Goal: Information Seeking & Learning: Learn about a topic

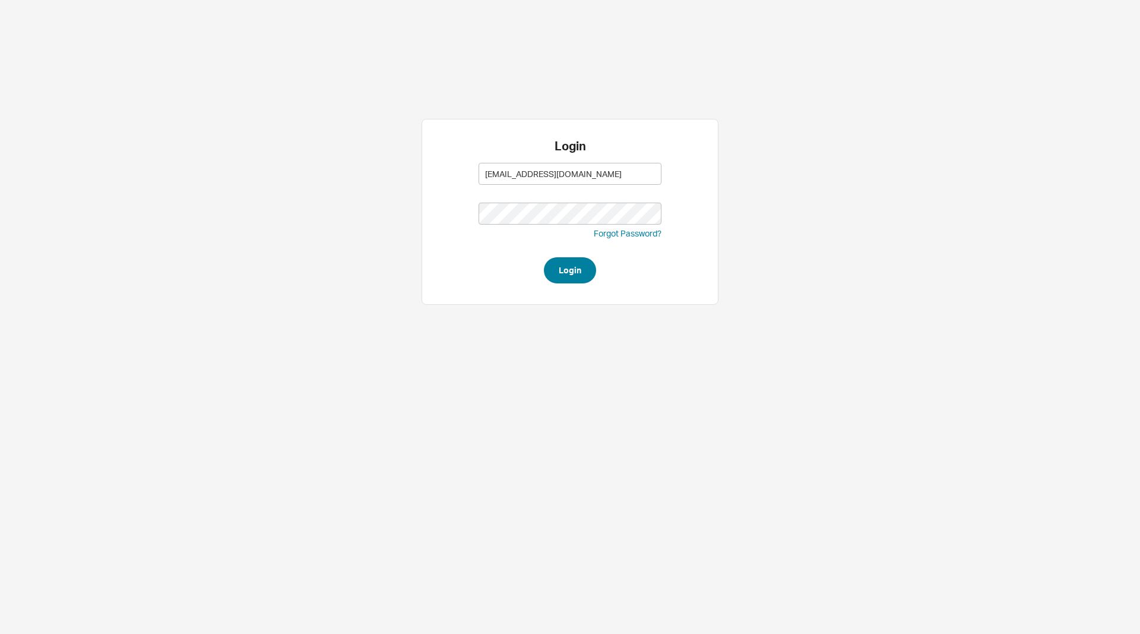
type input "sammyw@homeandstone.com"
click at [567, 268] on button "Login" at bounding box center [570, 270] width 52 height 26
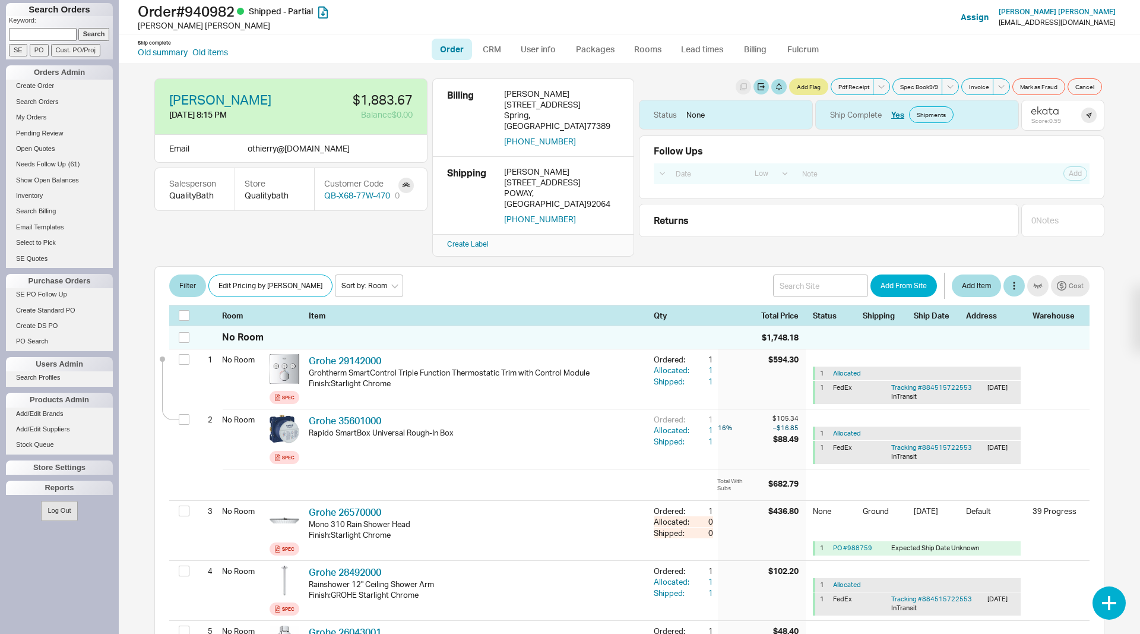
select select "LOW"
click at [55, 486] on div "Reports" at bounding box center [59, 487] width 107 height 14
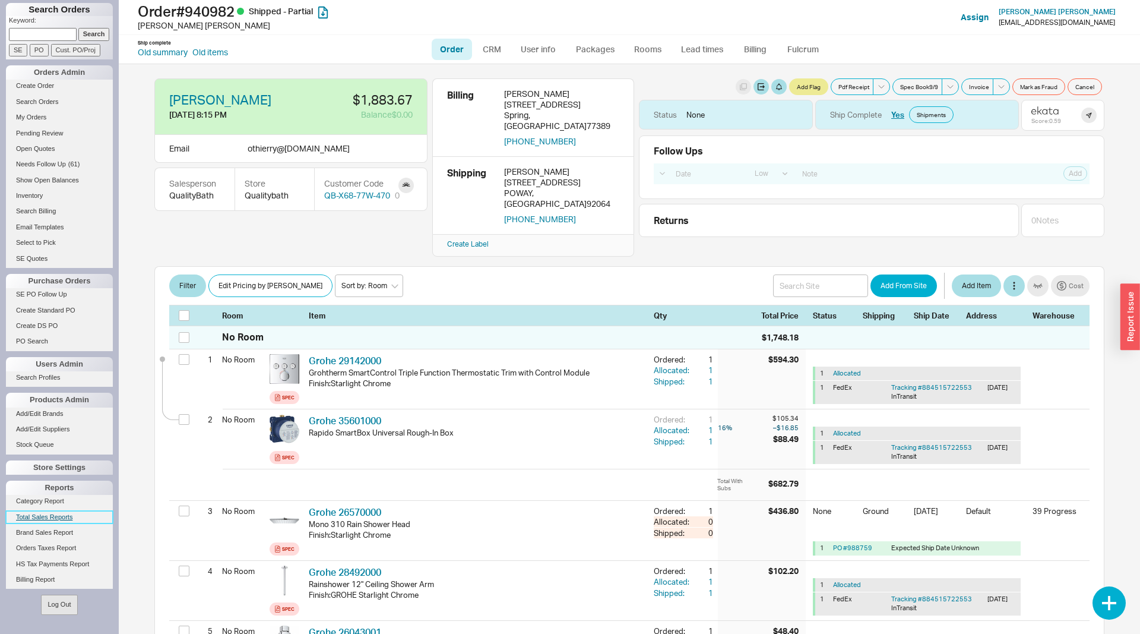
click at [49, 518] on link "Total Sales Reports" at bounding box center [59, 517] width 107 height 12
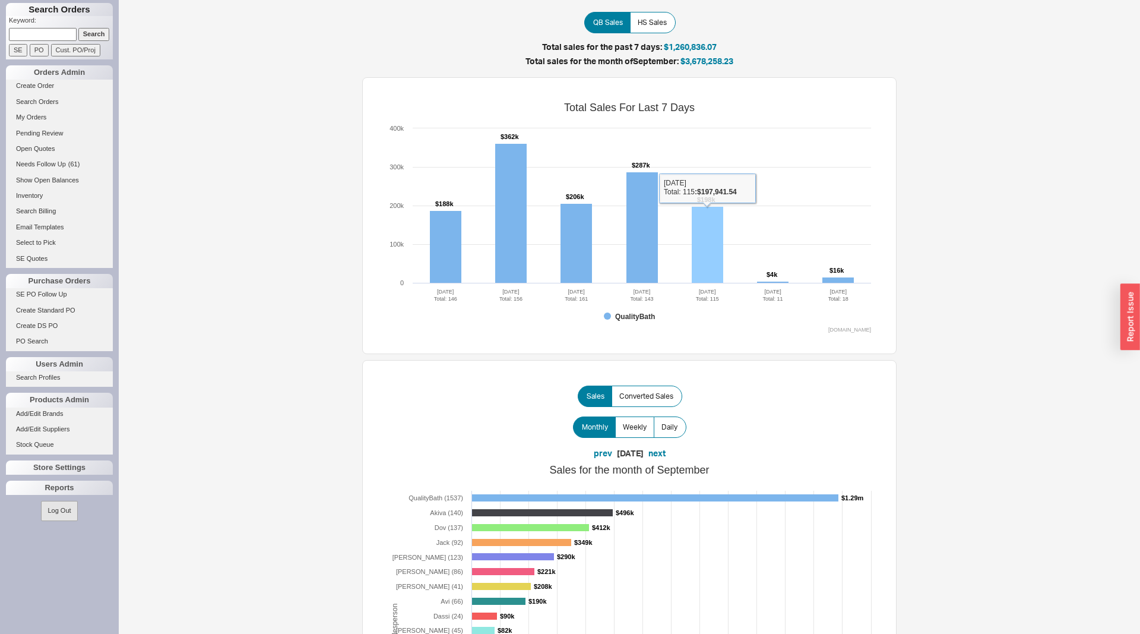
click at [714, 233] on rect at bounding box center [707, 245] width 31 height 77
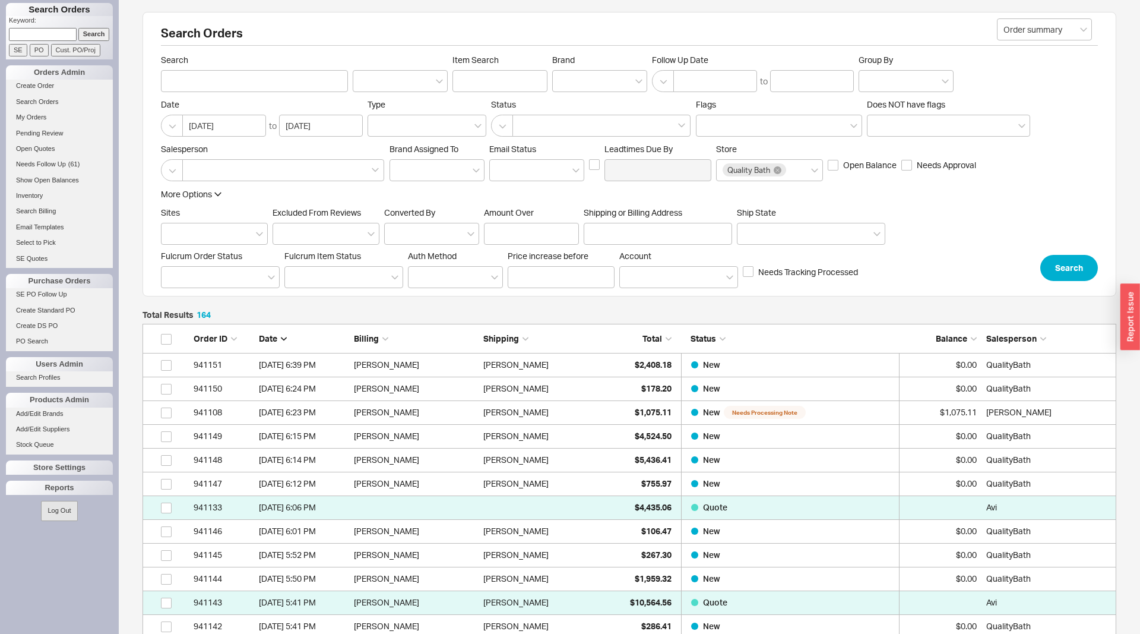
scroll to position [3948, 974]
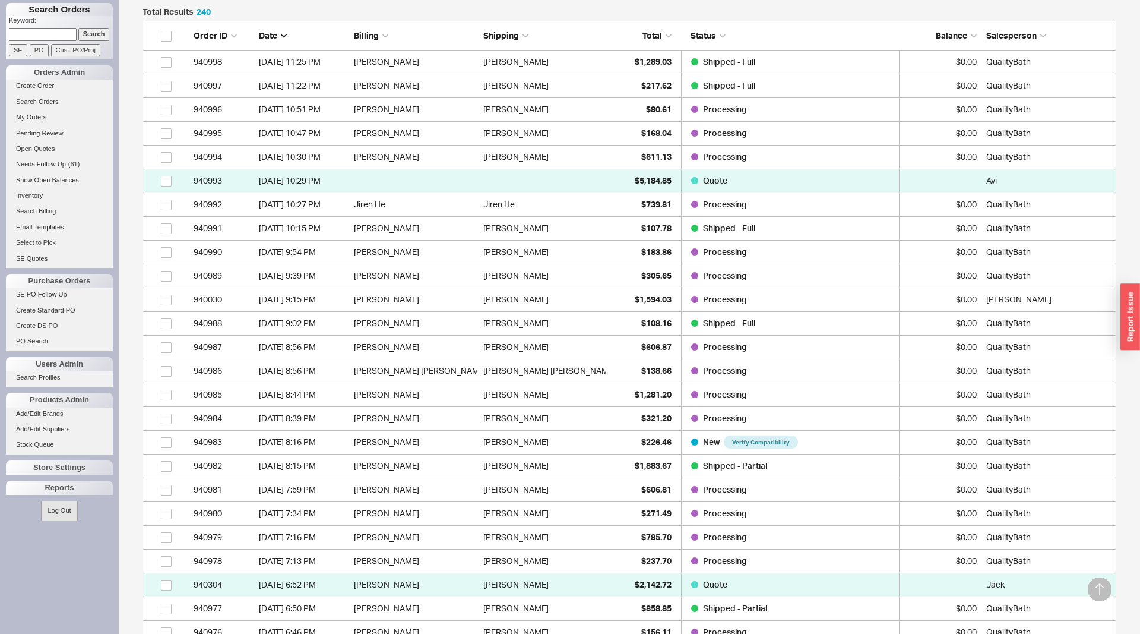
scroll to position [5753, 974]
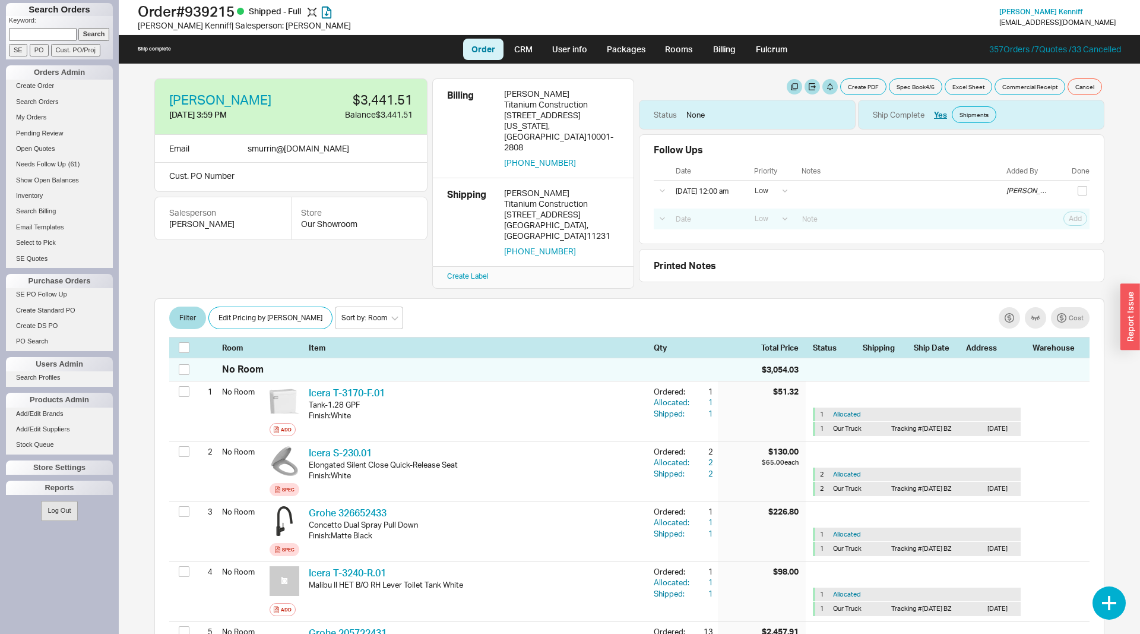
select select "LOW"
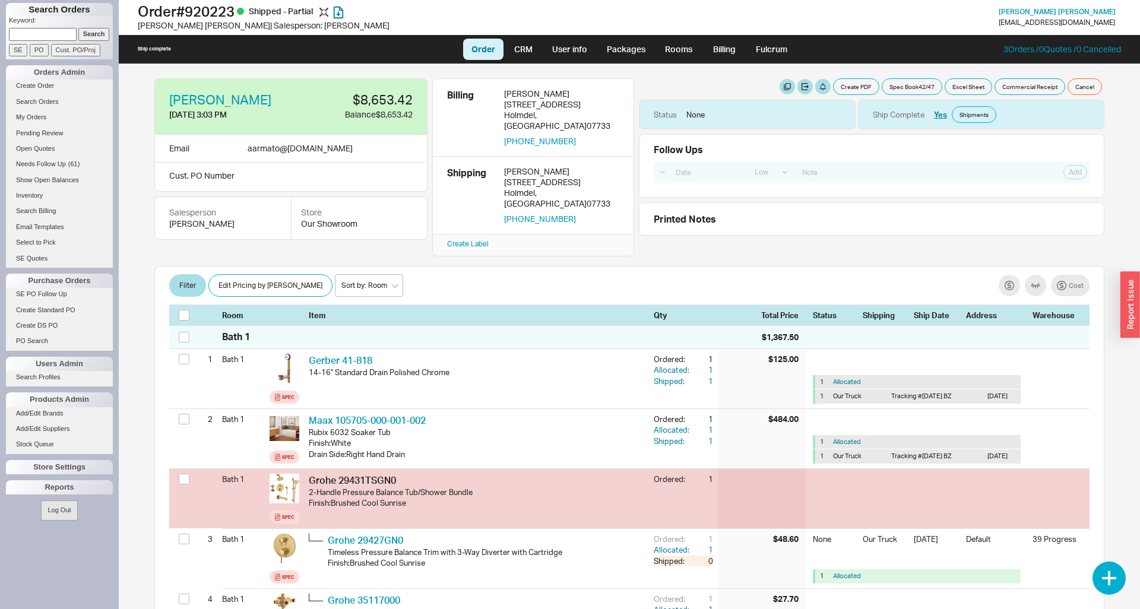
select select "LOW"
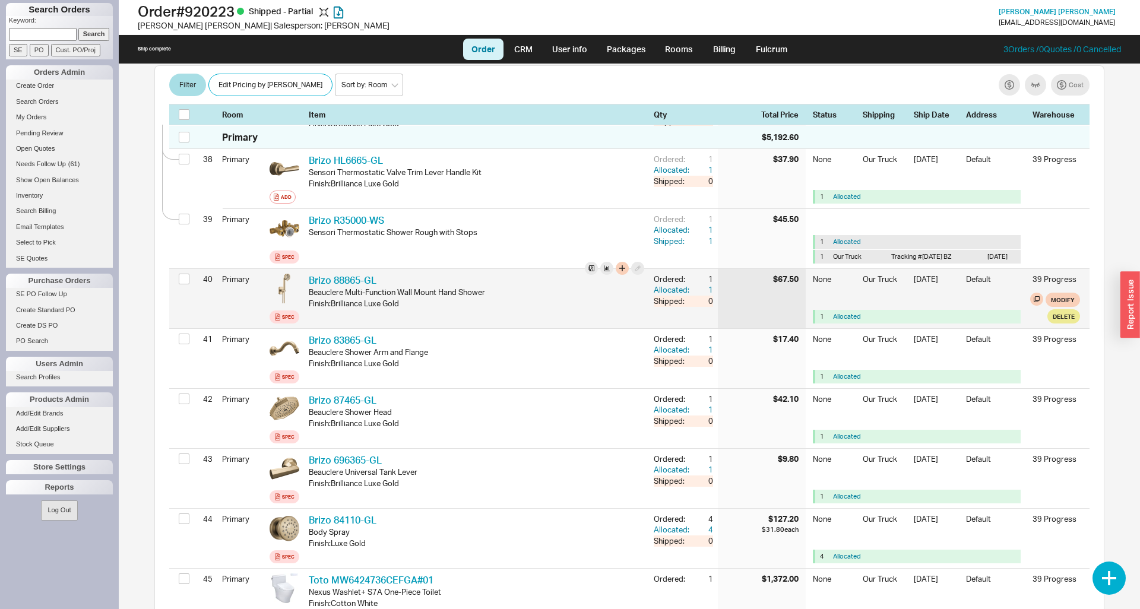
scroll to position [2364, 0]
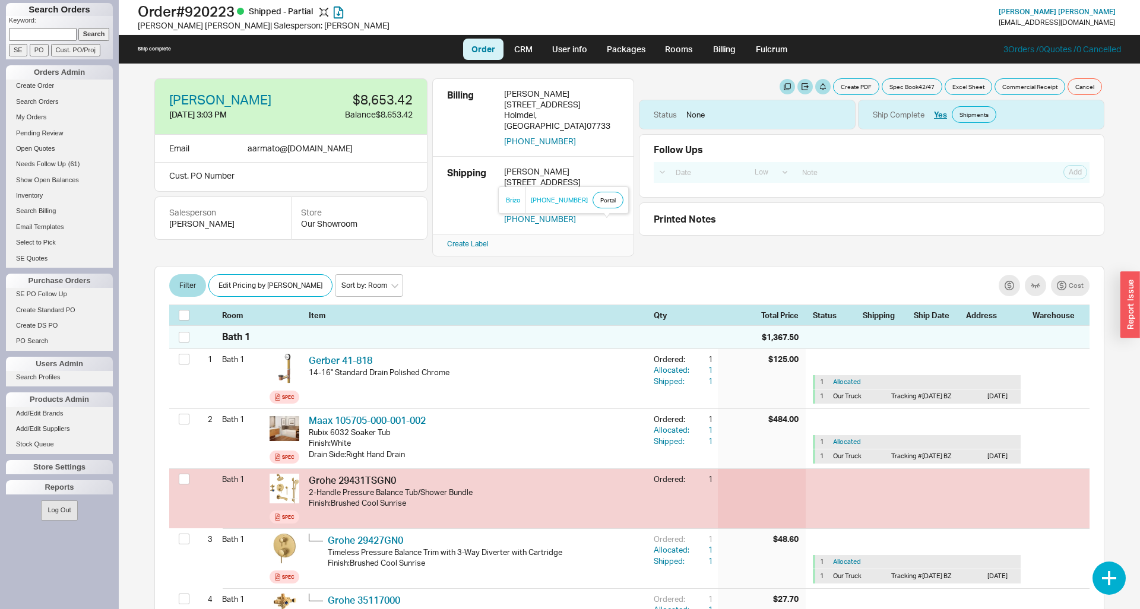
select select "LOW"
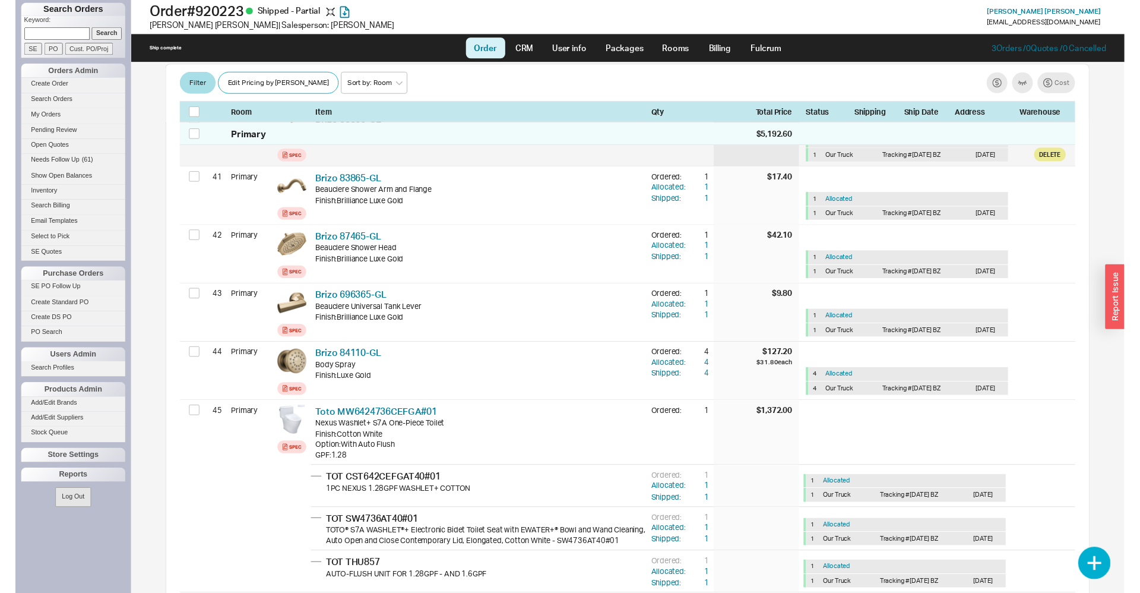
scroll to position [2667, 0]
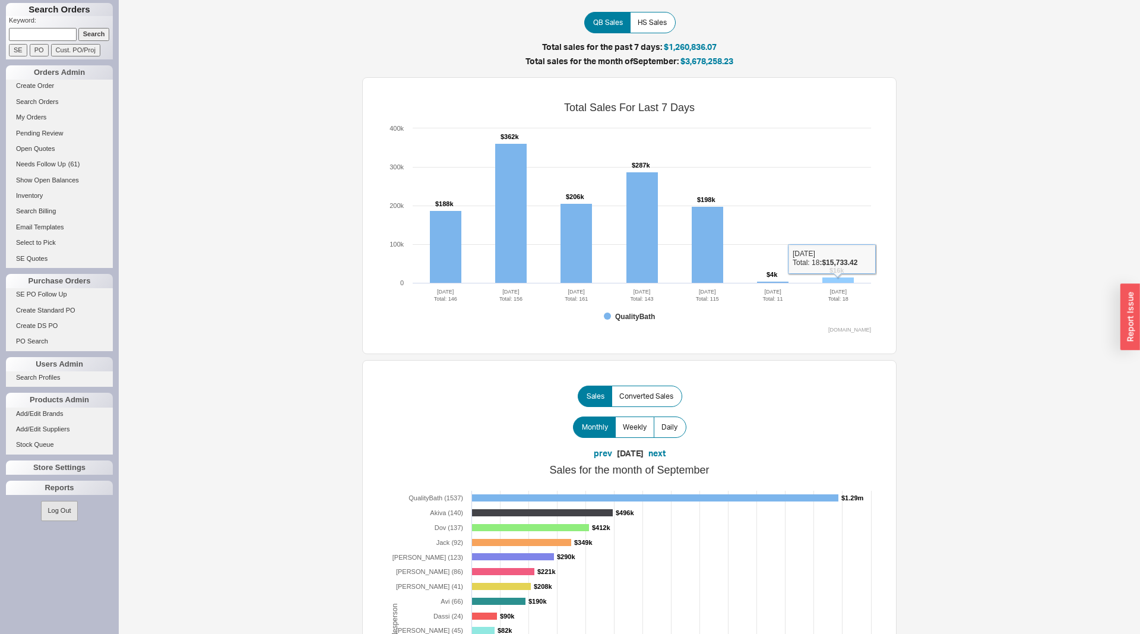
click at [835, 274] on tspan "$16k" at bounding box center [836, 270] width 15 height 7
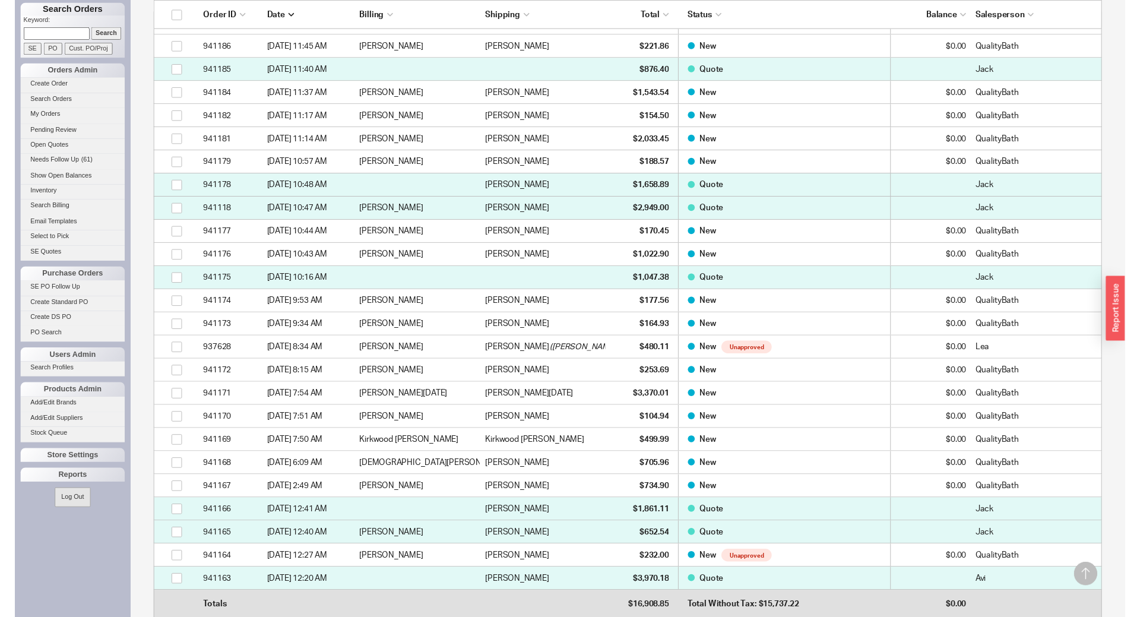
scroll to position [363, 0]
